Goal: Task Accomplishment & Management: Complete application form

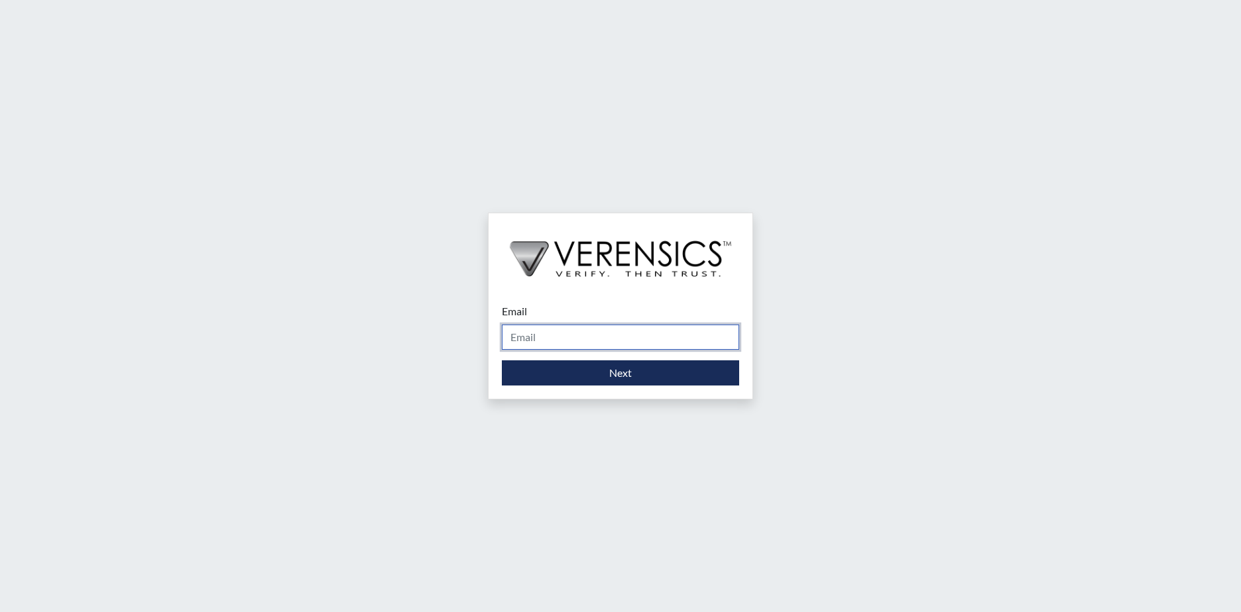
click at [632, 333] on input "Email" at bounding box center [620, 337] width 237 height 25
type input "[PERSON_NAME][EMAIL_ADDRESS][PERSON_NAME][DOMAIN_NAME]"
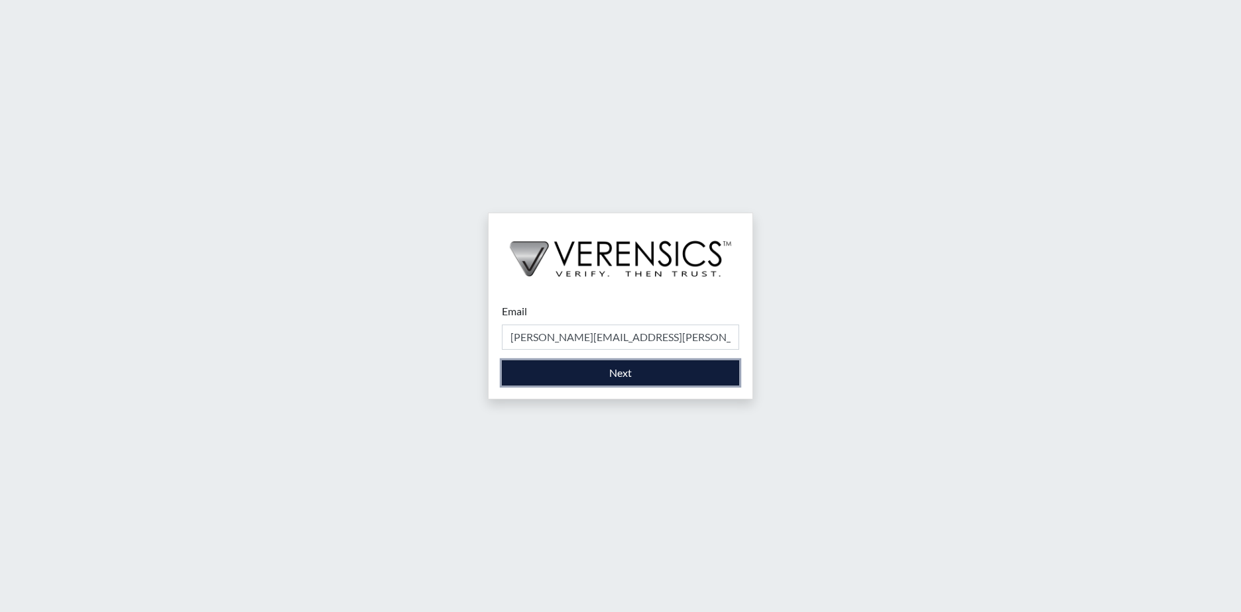
click at [581, 368] on button "Next" at bounding box center [620, 373] width 237 height 25
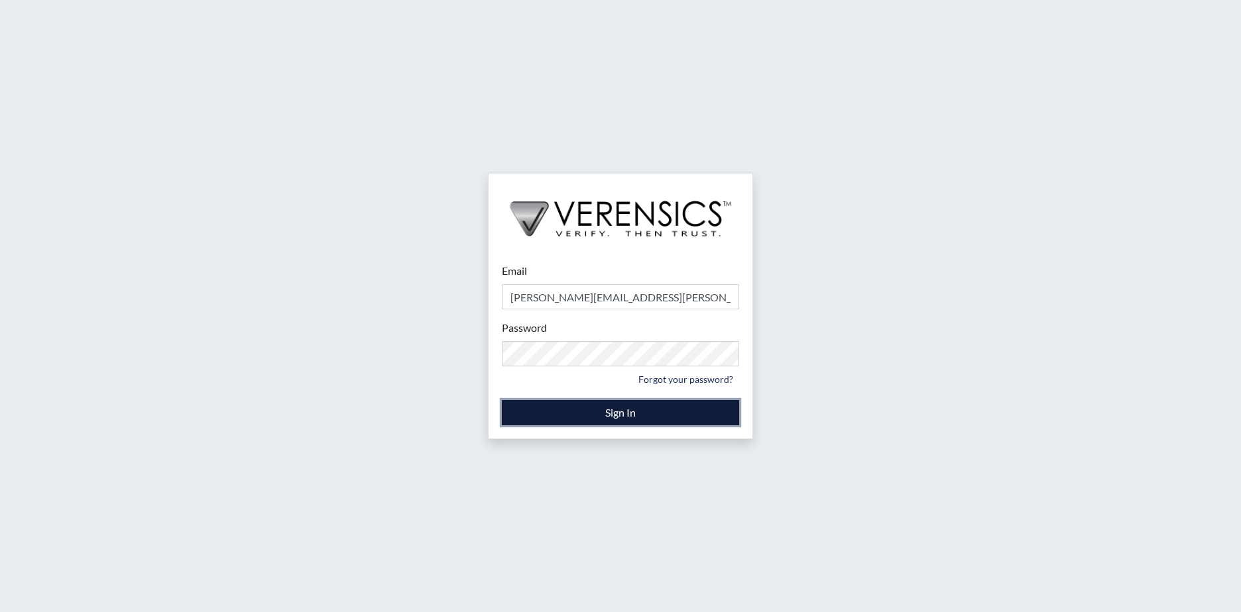
click at [601, 411] on button "Sign In" at bounding box center [620, 412] width 237 height 25
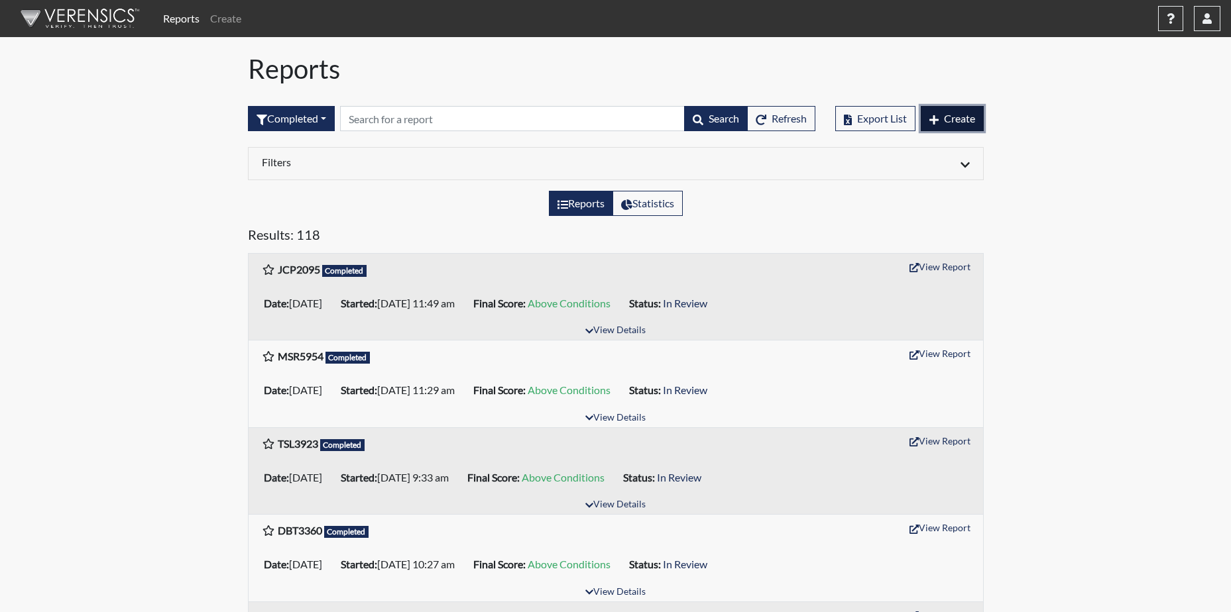
click at [960, 115] on span "Create" at bounding box center [959, 118] width 31 height 13
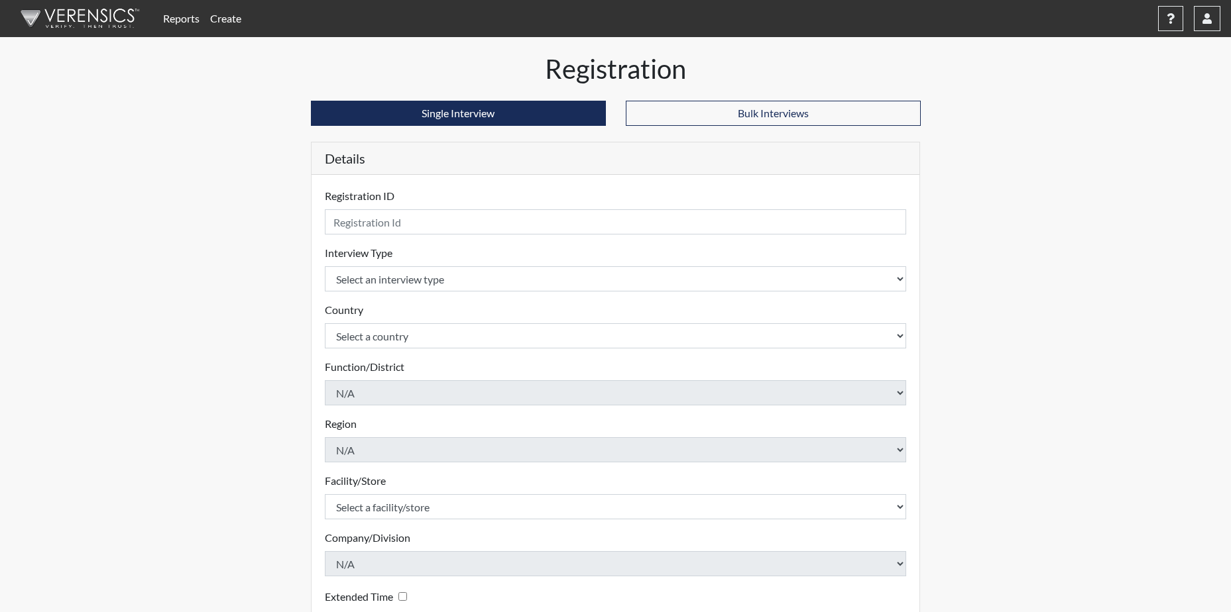
click at [407, 195] on div "Registration ID Please provide a registration ID." at bounding box center [616, 211] width 582 height 46
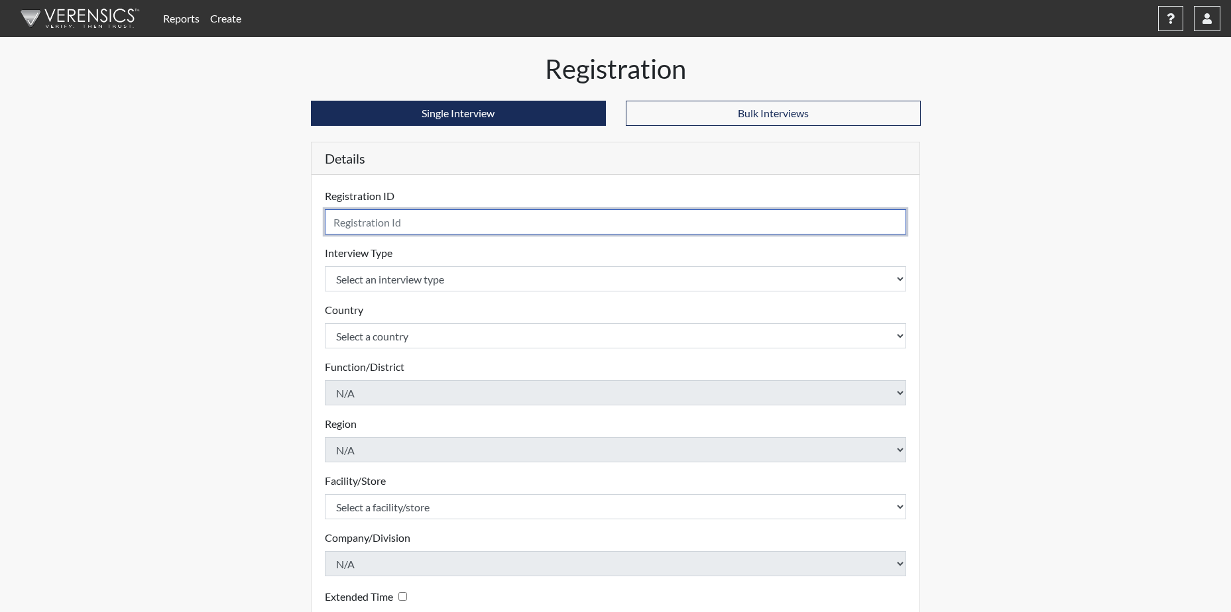
click at [396, 228] on input "text" at bounding box center [616, 221] width 582 height 25
type input "WMF5202"
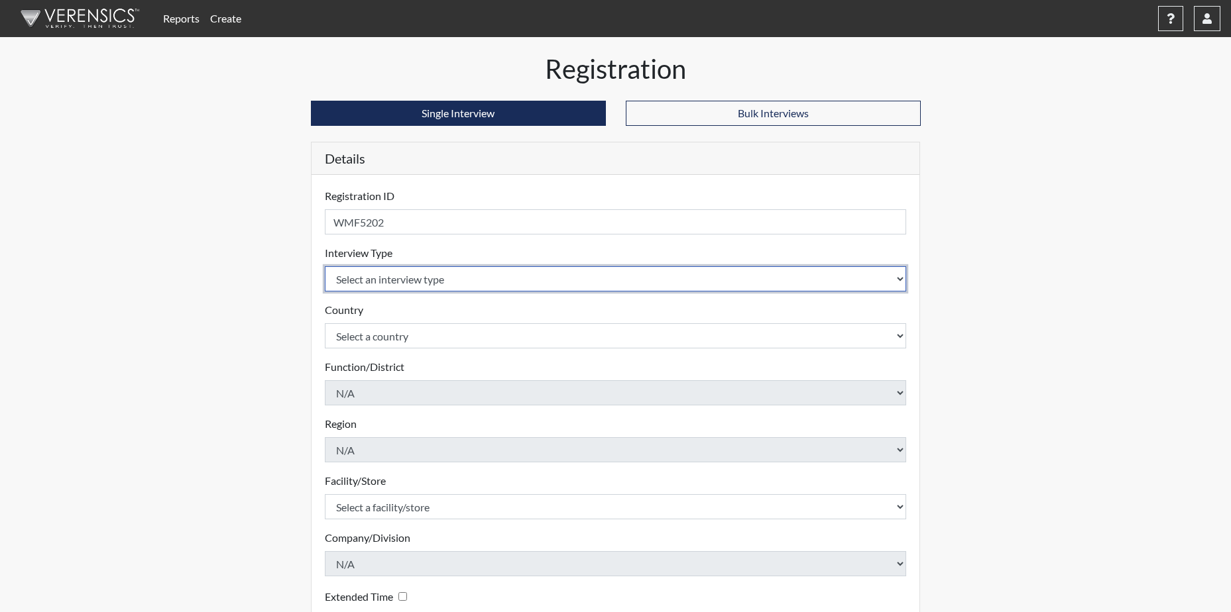
click at [426, 282] on select "Select an interview type Corrections Pre-Employment" at bounding box center [616, 278] width 582 height 25
select select "ff733e93-e1bf-11ea-9c9f-0eff0cf7eb8f"
click at [325, 266] on select "Select an interview type Corrections Pre-Employment" at bounding box center [616, 278] width 582 height 25
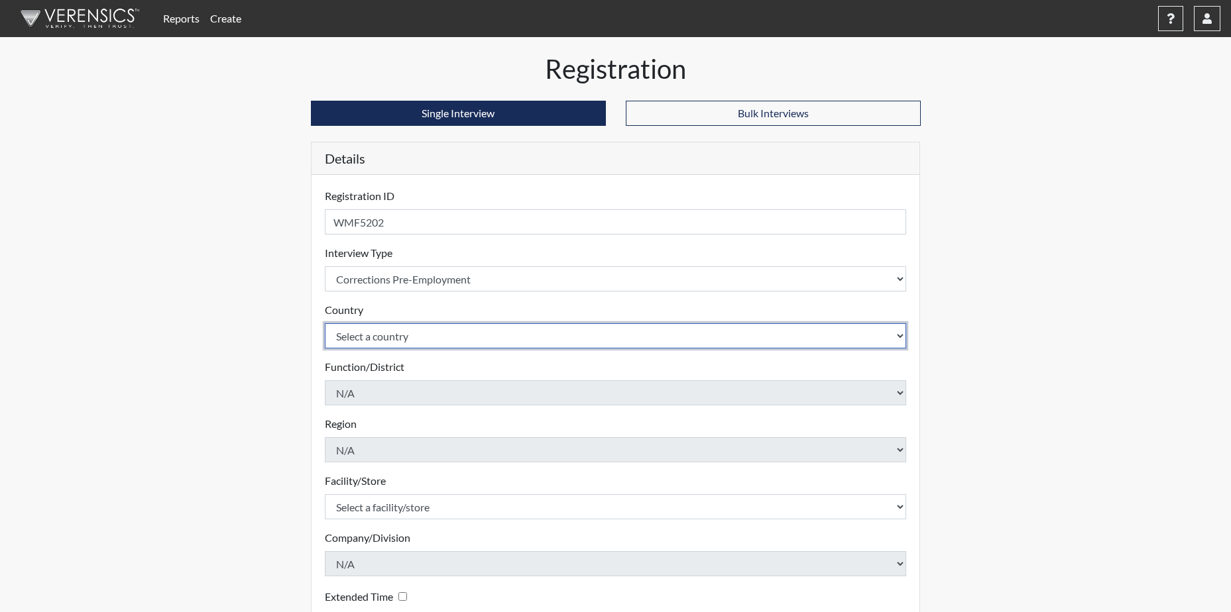
click at [397, 333] on select "Select a country [GEOGRAPHIC_DATA] [GEOGRAPHIC_DATA]" at bounding box center [616, 335] width 582 height 25
select select "united-states-of-[GEOGRAPHIC_DATA]"
click at [325, 323] on select "Select a country [GEOGRAPHIC_DATA] [GEOGRAPHIC_DATA]" at bounding box center [616, 335] width 582 height 25
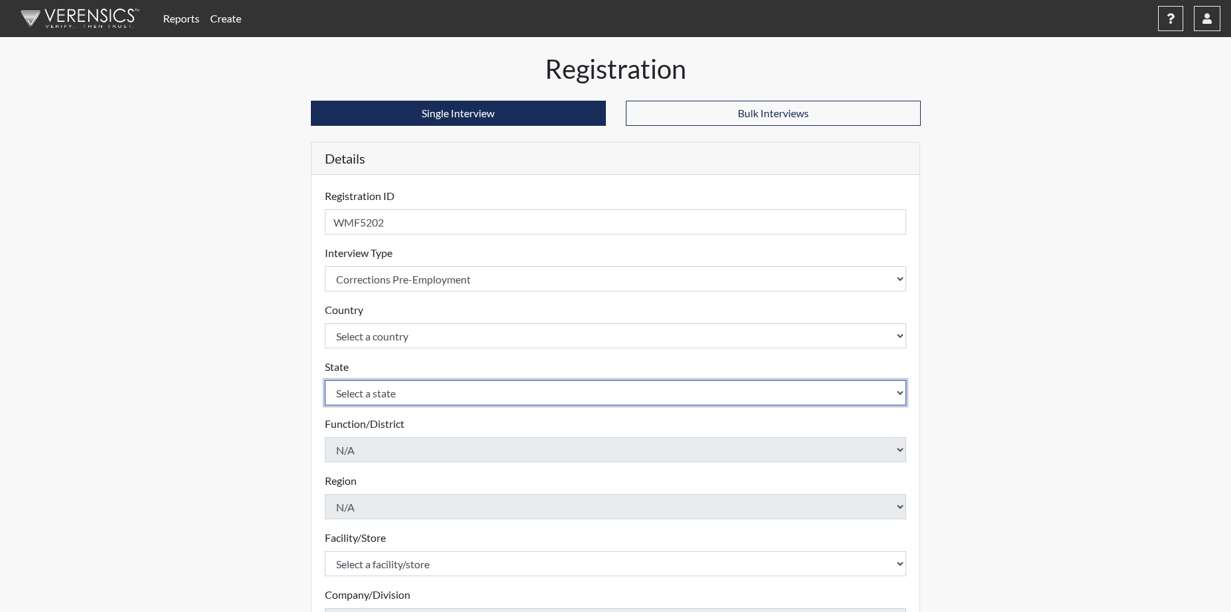
click at [372, 394] on select "Select a state [US_STATE] [US_STATE] [US_STATE] [US_STATE] [US_STATE] [US_STATE…" at bounding box center [616, 392] width 582 height 25
select select "GA"
click at [325, 380] on select "Select a state [US_STATE] [US_STATE] [US_STATE] [US_STATE] [US_STATE] [US_STATE…" at bounding box center [616, 392] width 582 height 25
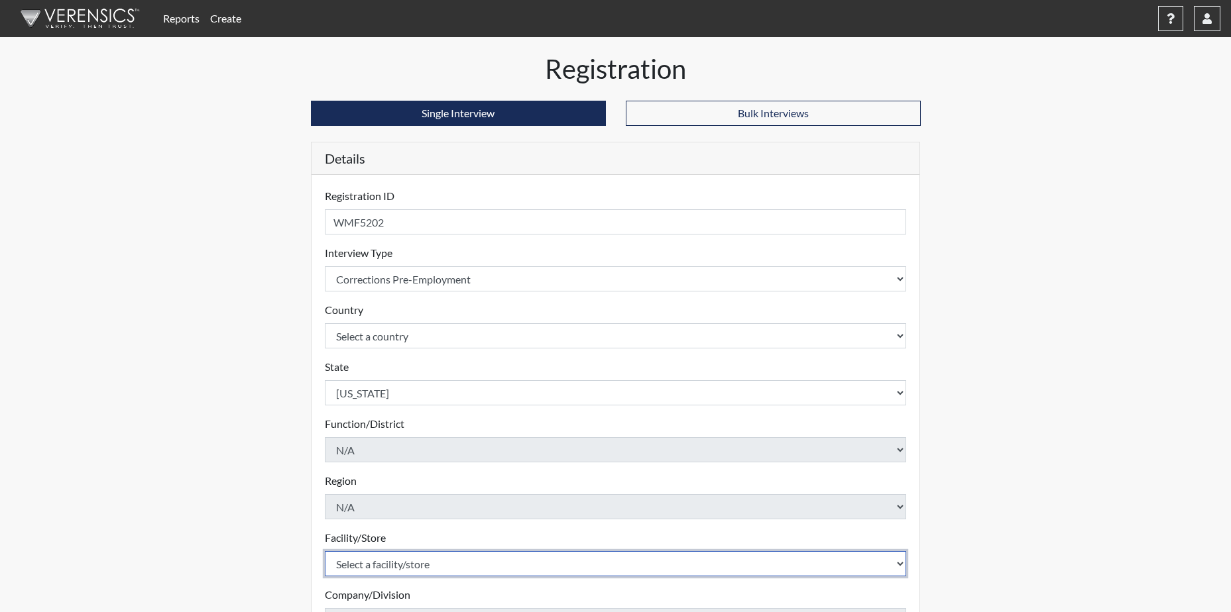
click at [385, 565] on select "Select a facility/store [PERSON_NAME]" at bounding box center [616, 563] width 582 height 25
select select "a2695ac4-228c-4454-a598-76acc7274027"
click at [325, 551] on select "Select a facility/store [PERSON_NAME]" at bounding box center [616, 563] width 582 height 25
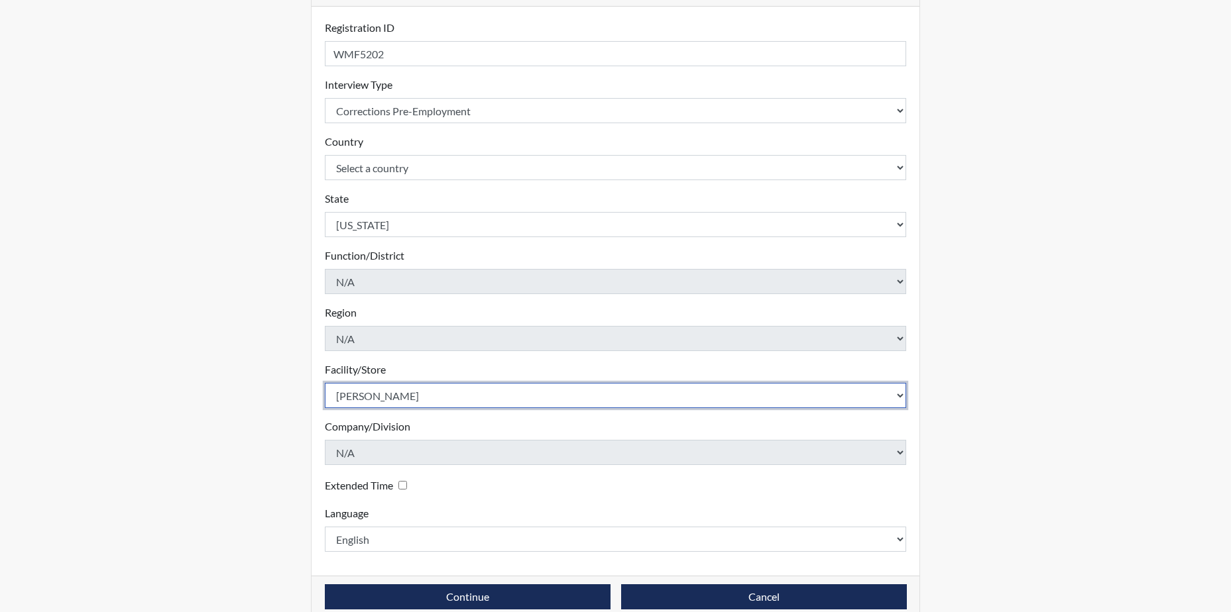
scroll to position [190, 0]
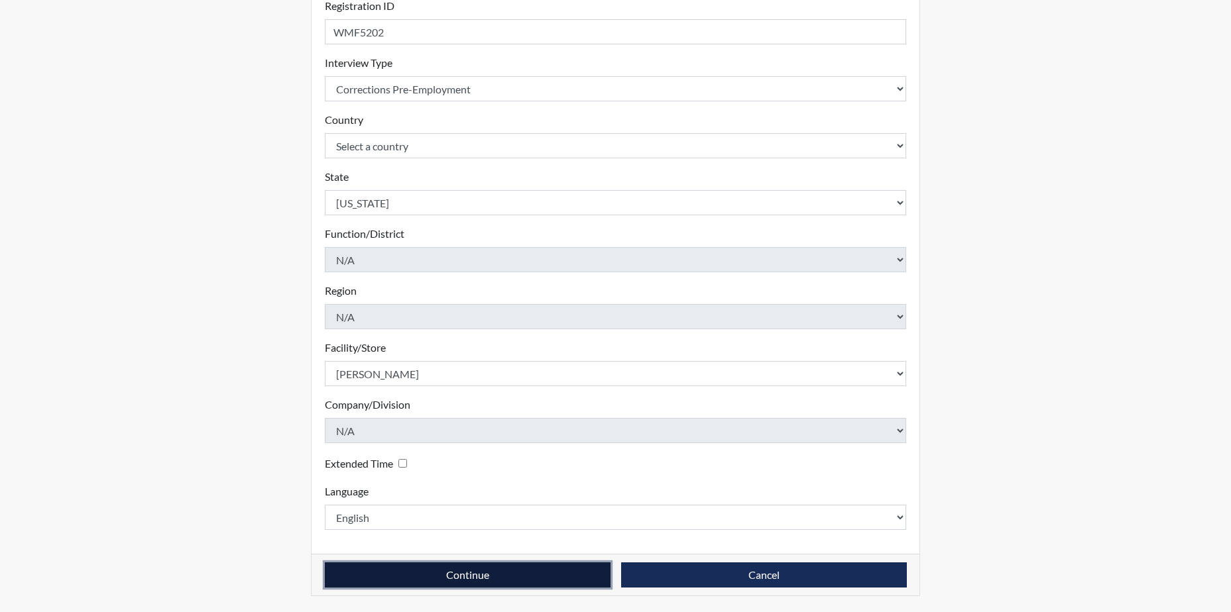
click at [518, 569] on button "Continue" at bounding box center [468, 575] width 286 height 25
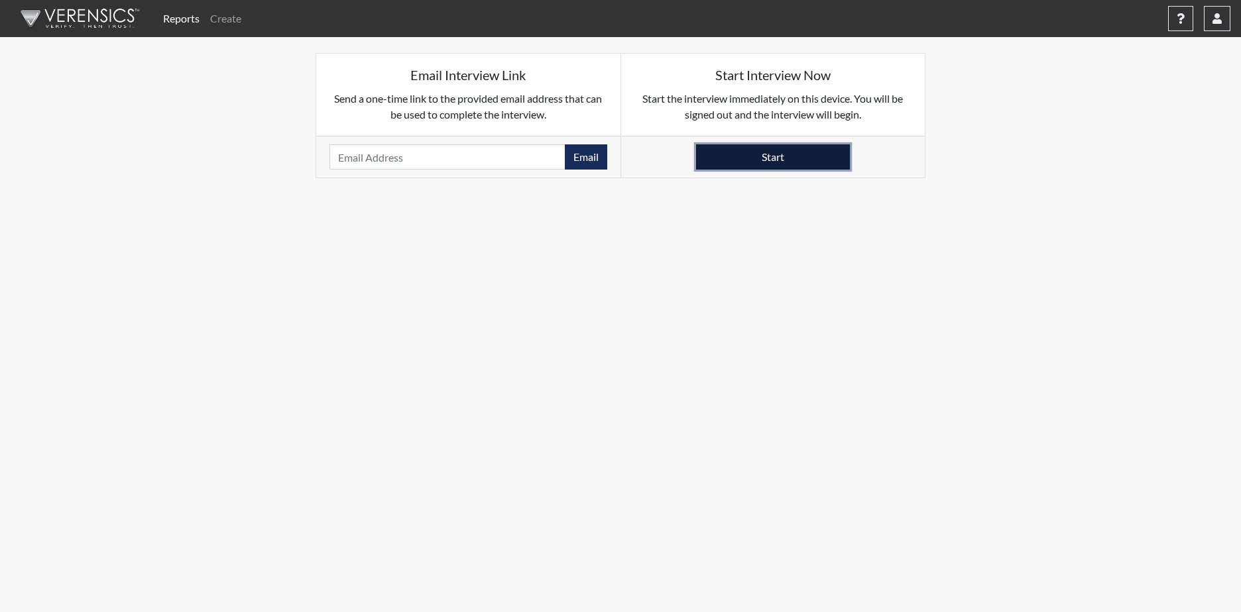
click at [794, 165] on button "Start" at bounding box center [773, 156] width 154 height 25
